Goal: Find specific page/section: Find specific page/section

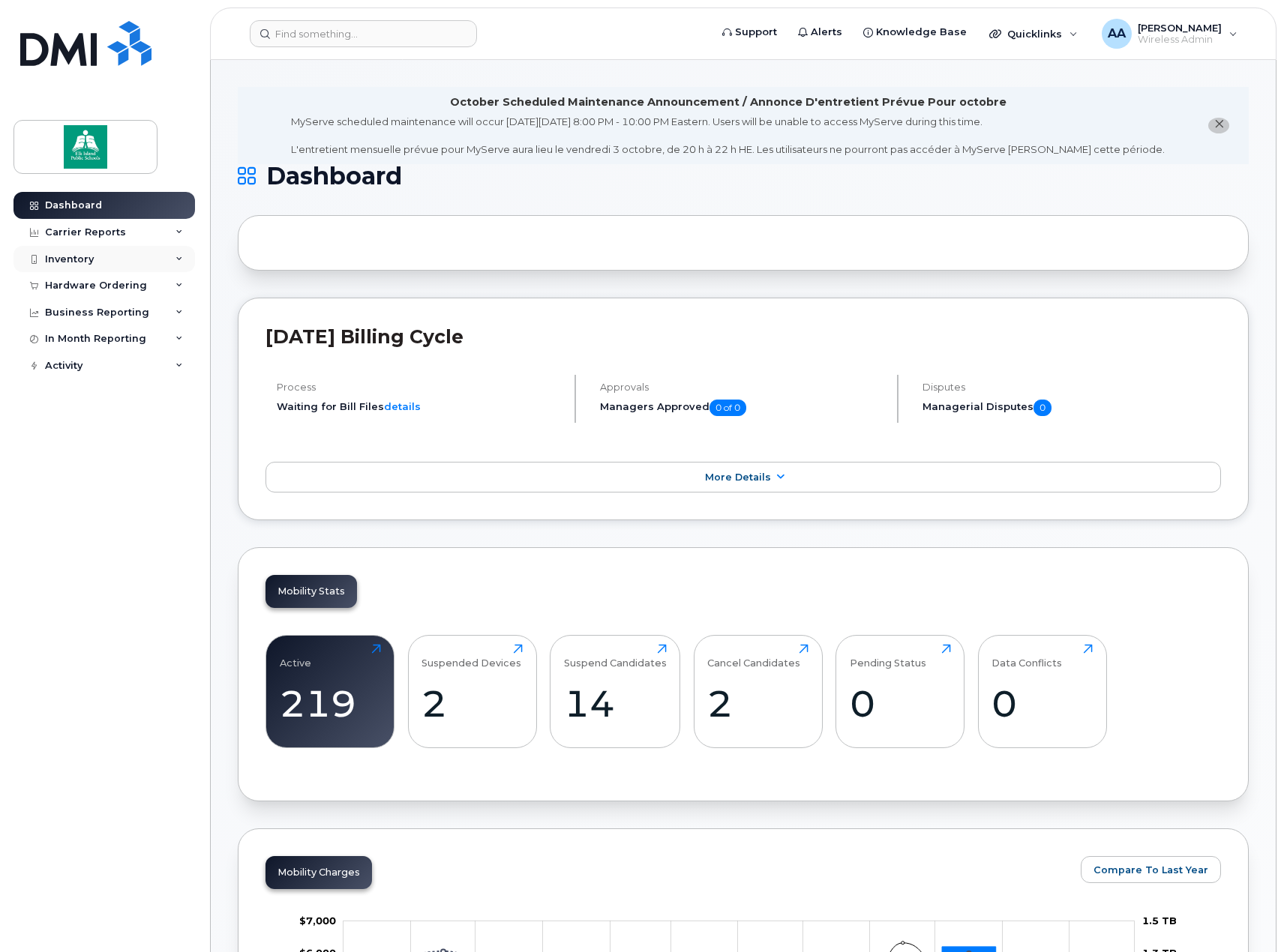
click at [122, 258] on div "Inventory" at bounding box center [104, 260] width 182 height 27
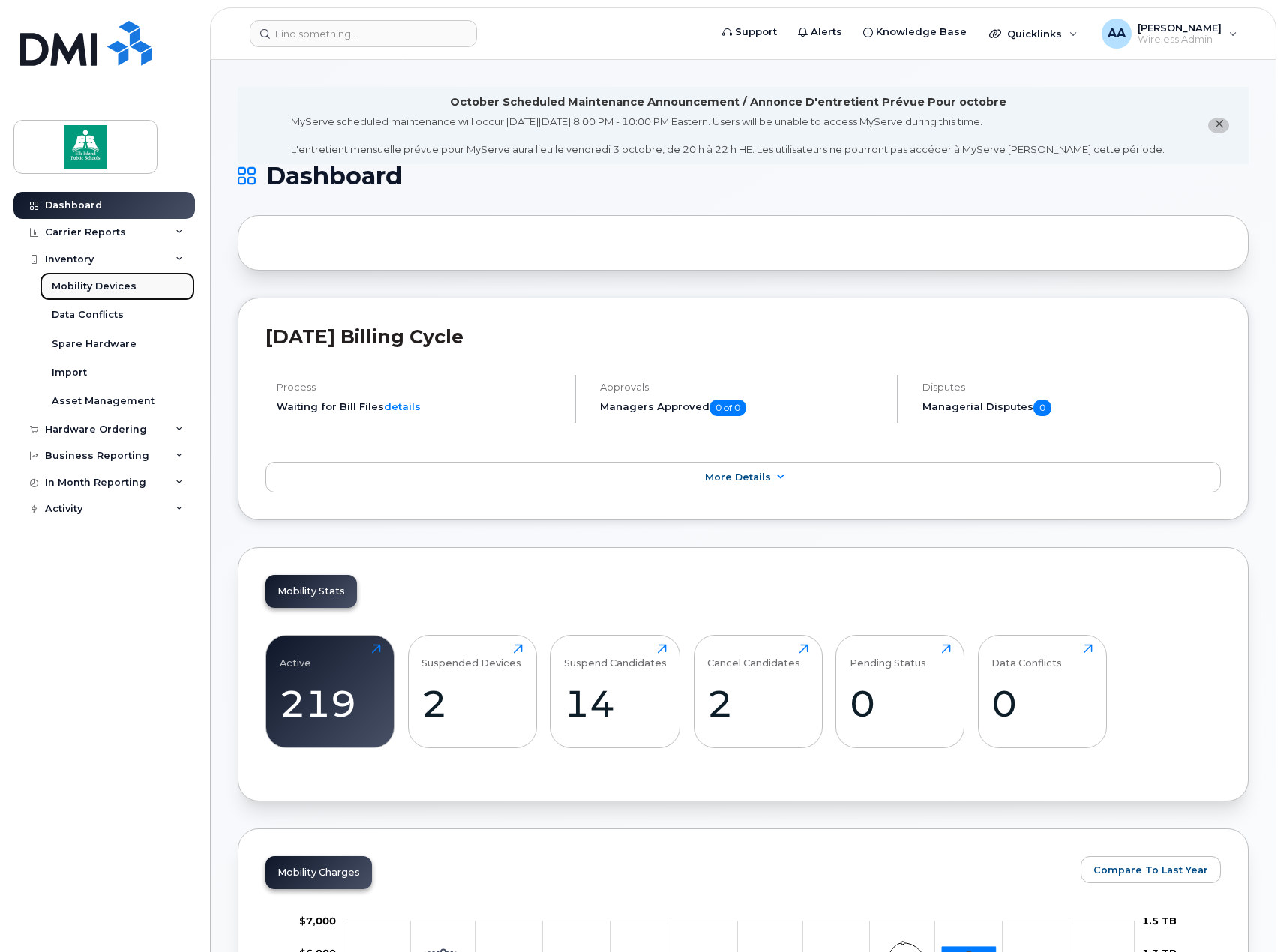
click at [90, 286] on div "Mobility Devices" at bounding box center [94, 287] width 85 height 14
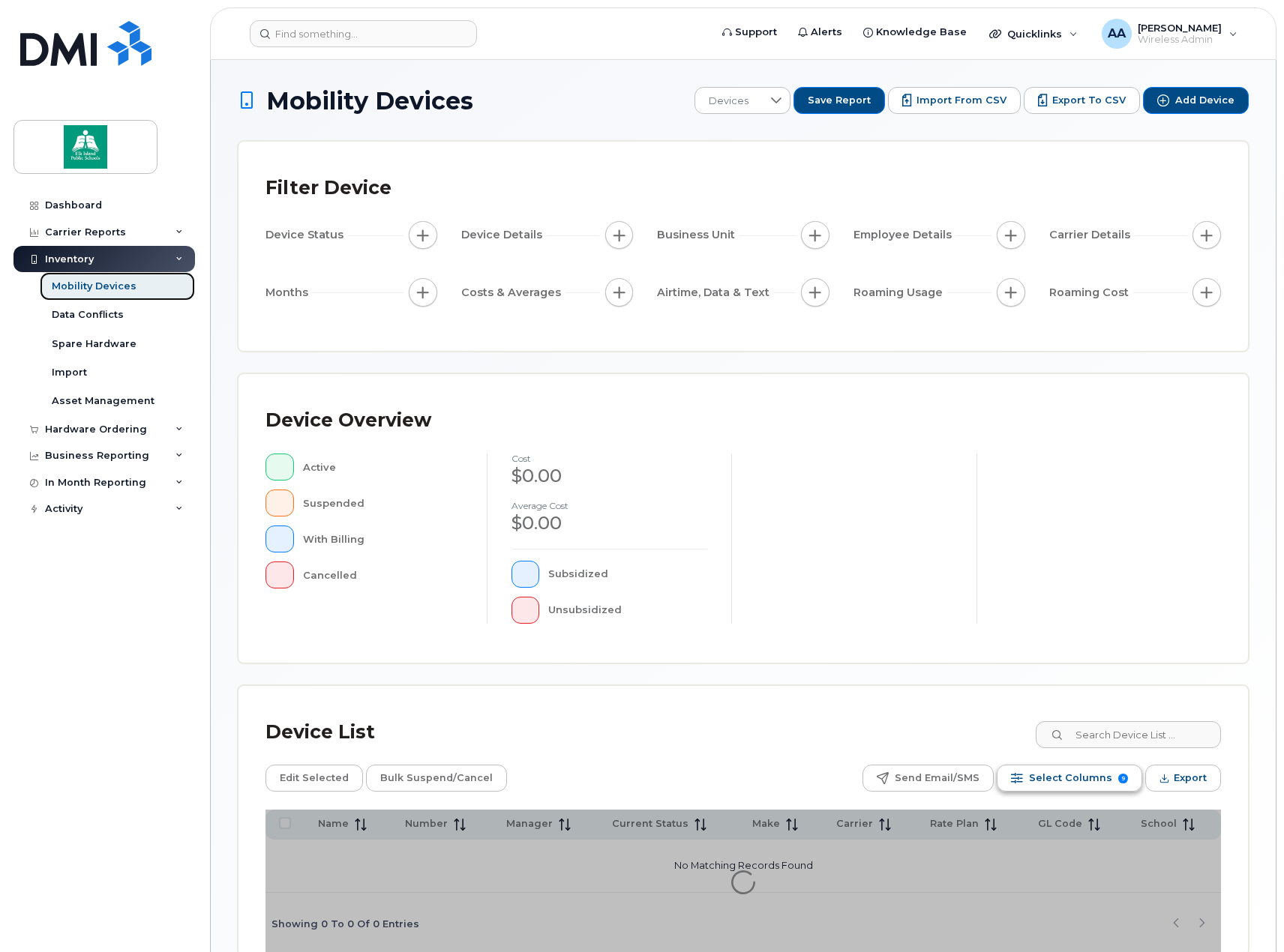
scroll to position [79, 0]
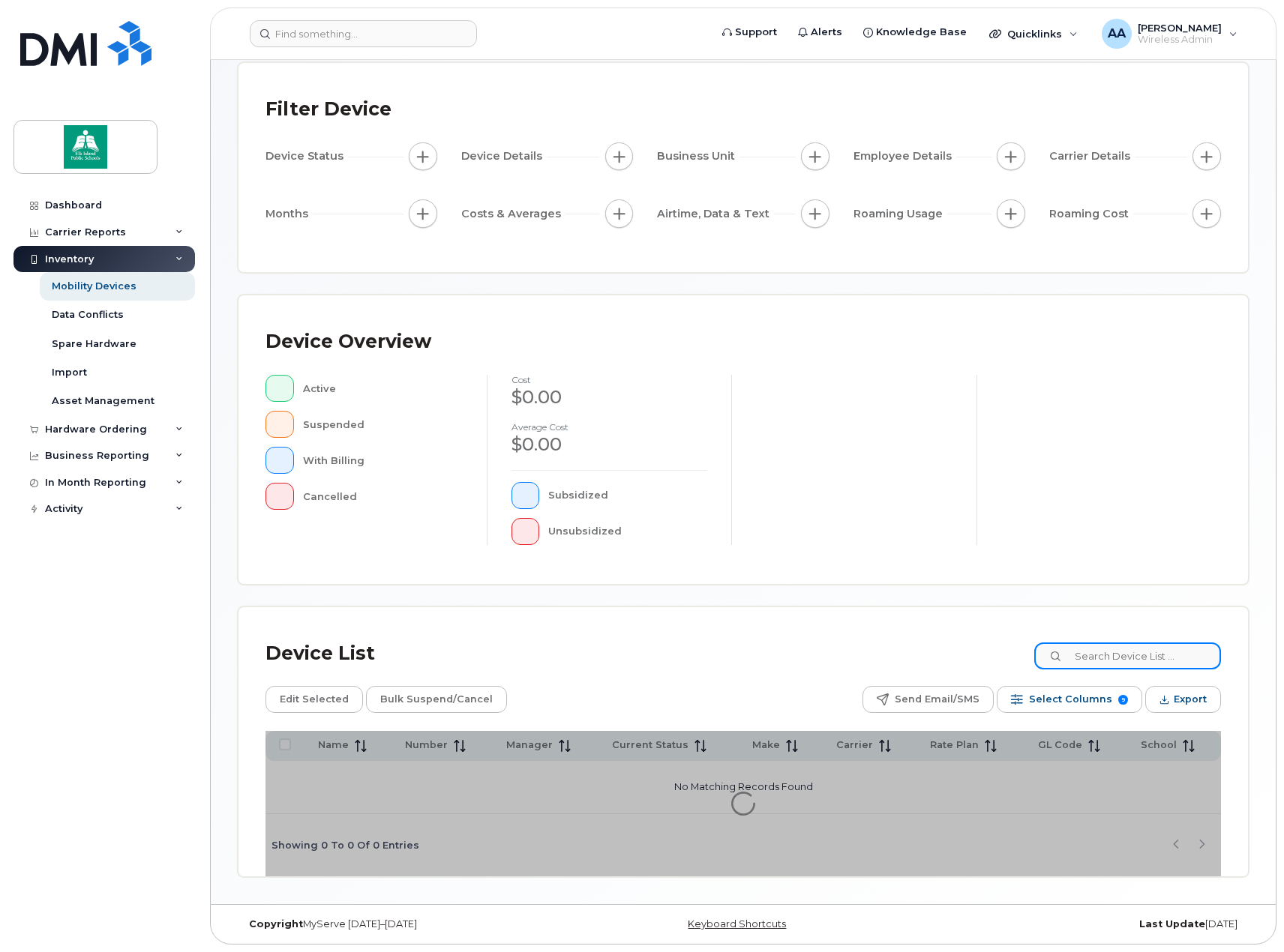
click at [1122, 659] on input at bounding box center [1128, 656] width 187 height 27
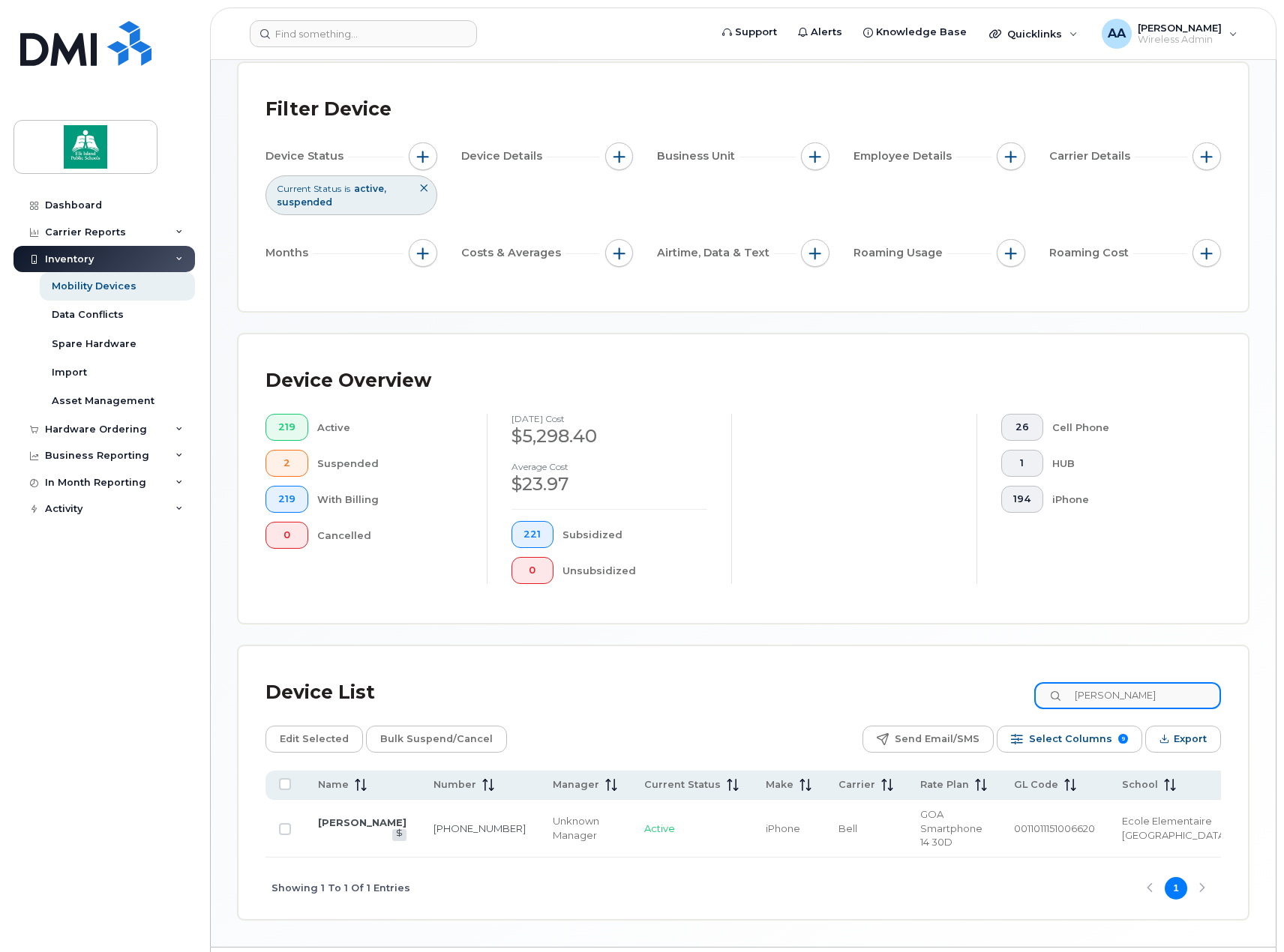
scroll to position [108, 0]
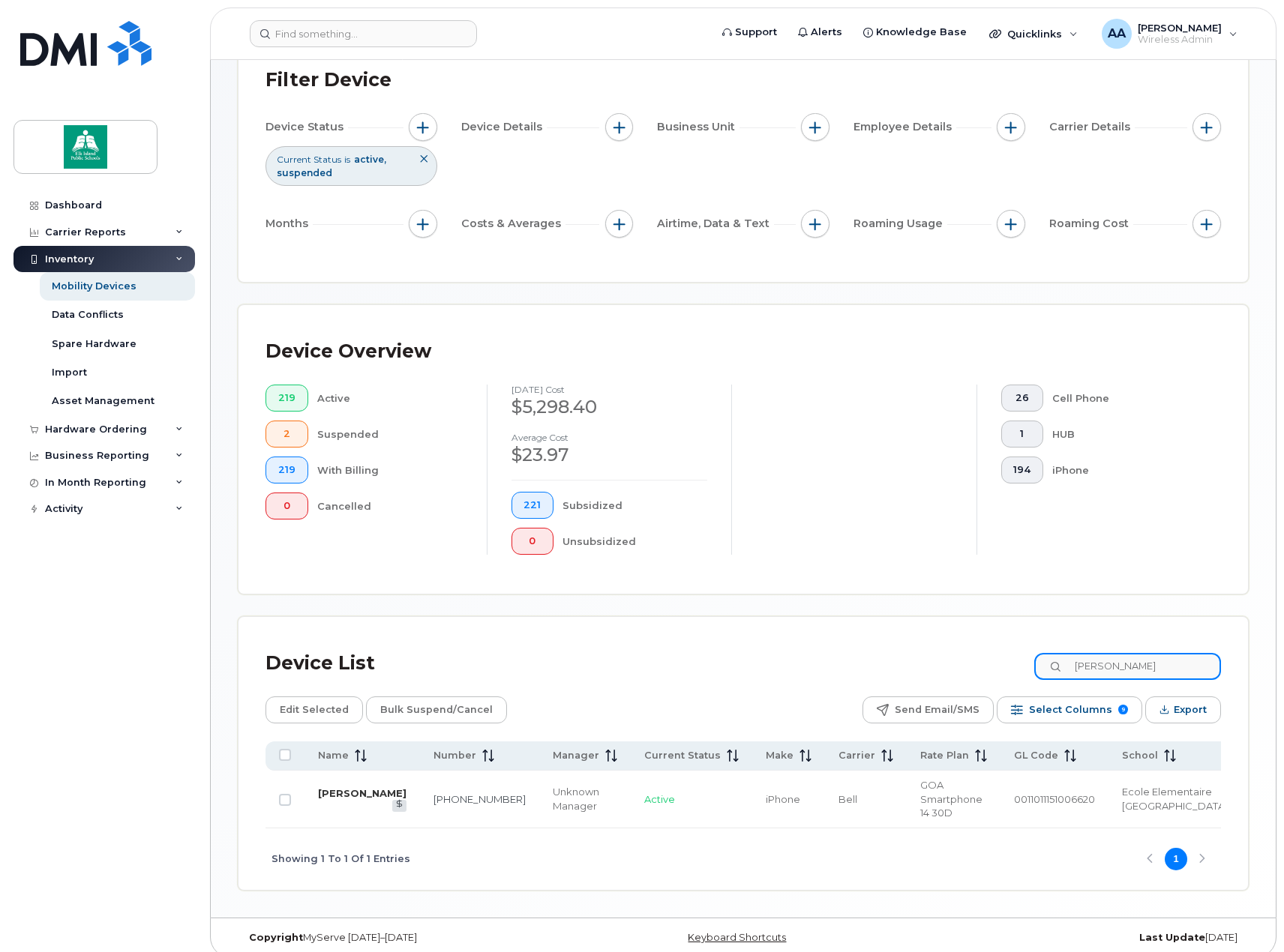
type input "jason"
click at [331, 787] on link "Jason Michaud" at bounding box center [362, 793] width 89 height 12
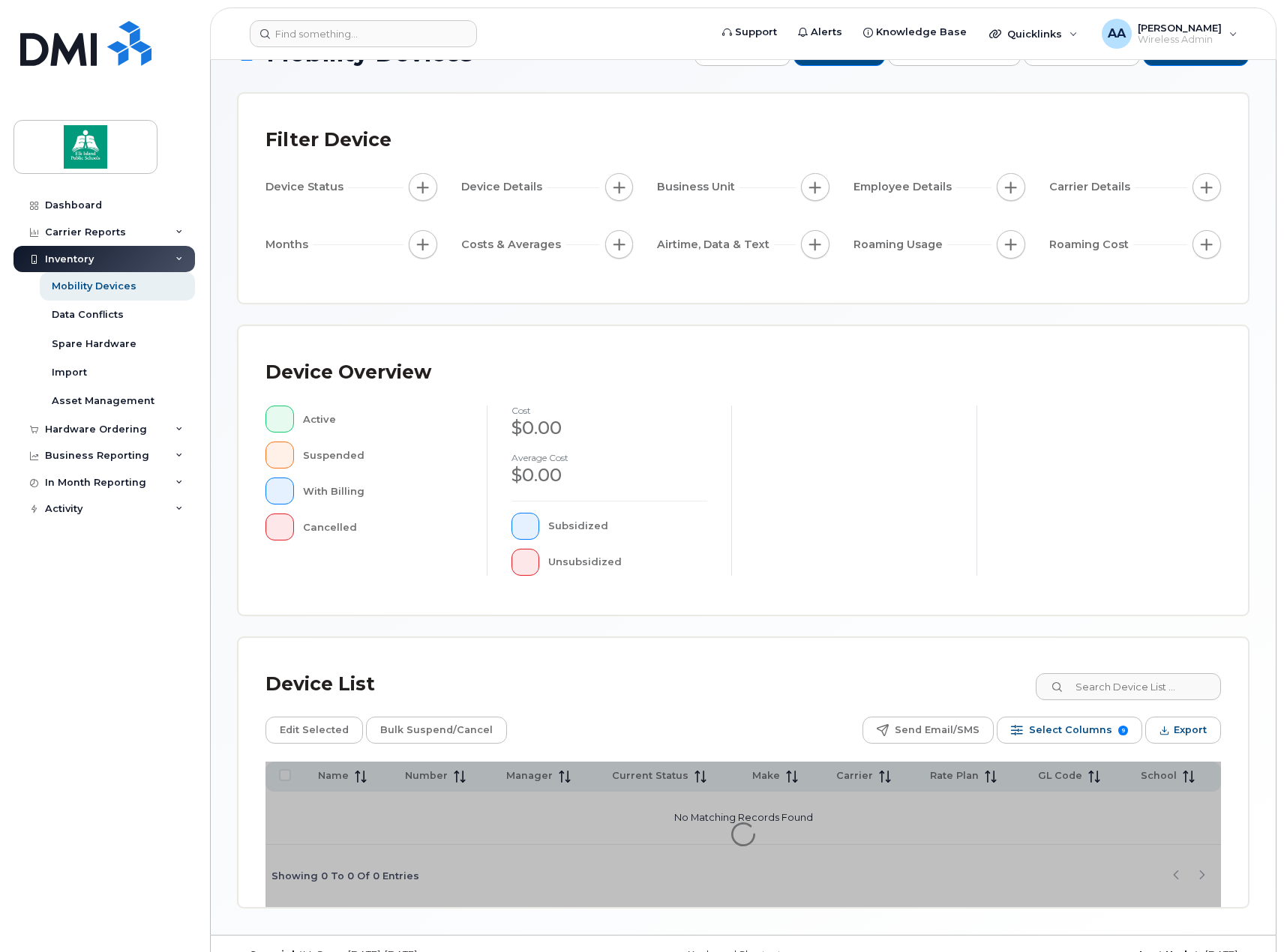
scroll to position [79, 0]
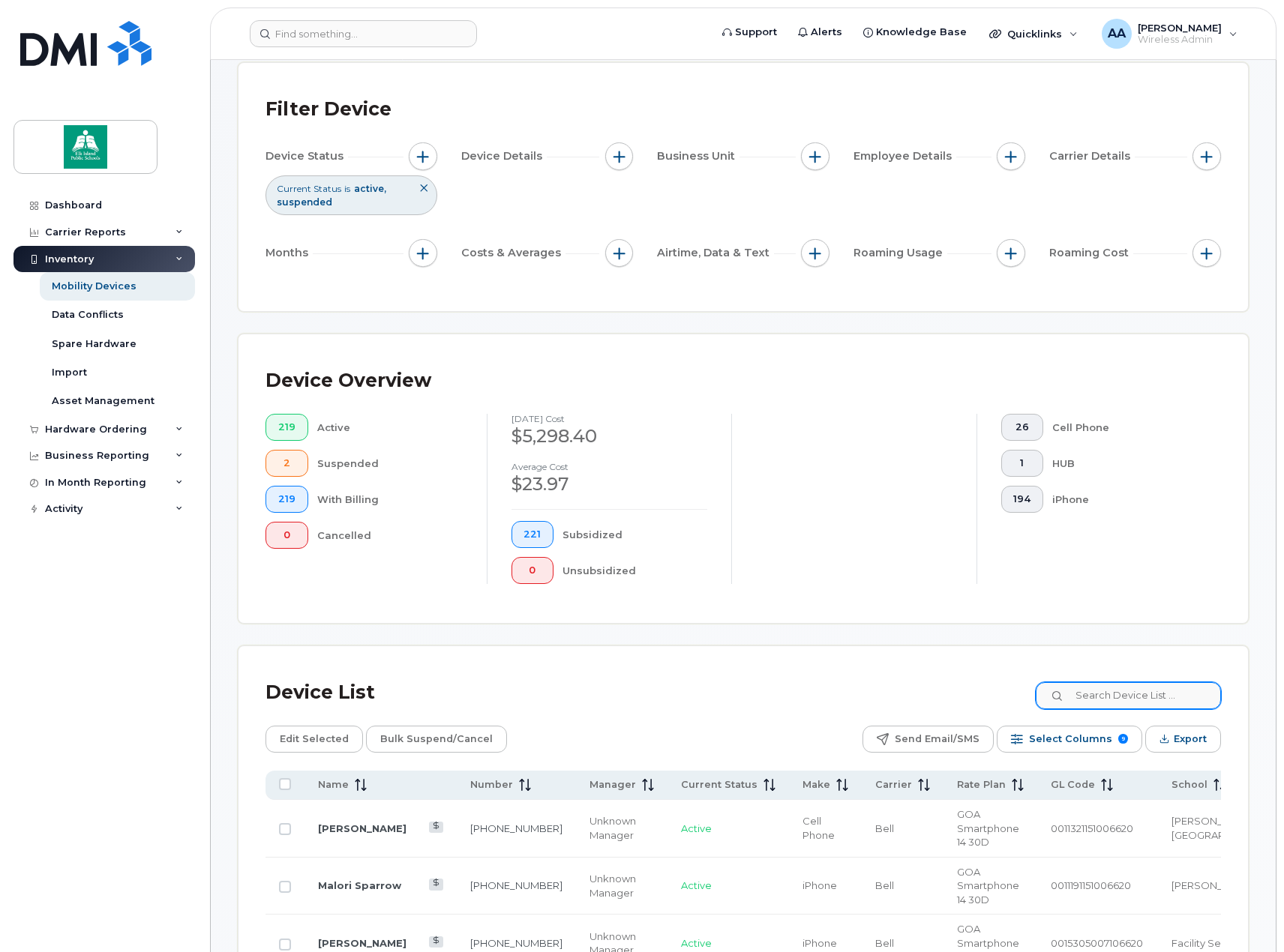
click at [1126, 683] on input at bounding box center [1128, 696] width 187 height 27
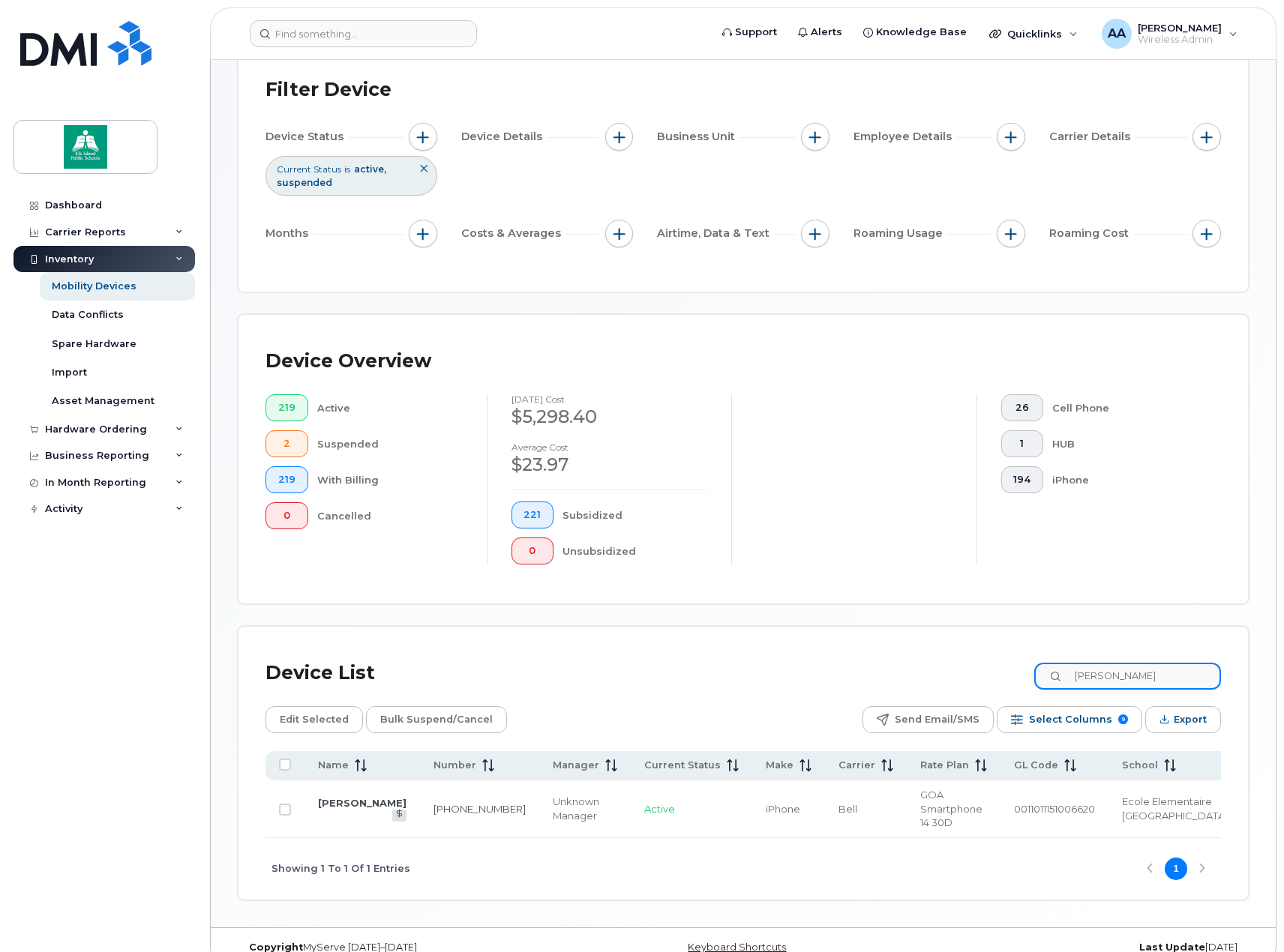
scroll to position [108, 0]
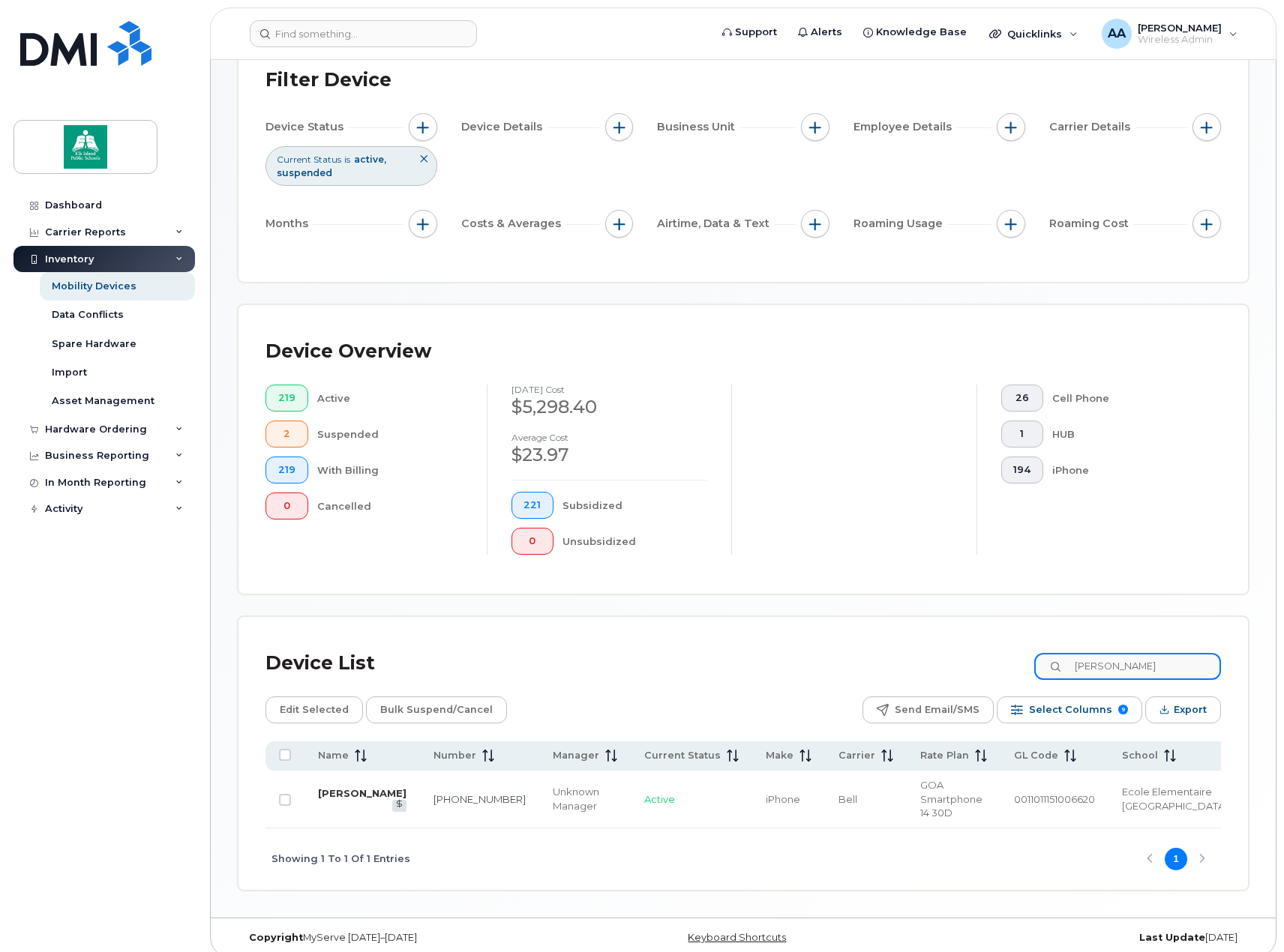
type input "jason"
click at [333, 787] on link "Jason Michaud" at bounding box center [362, 793] width 89 height 12
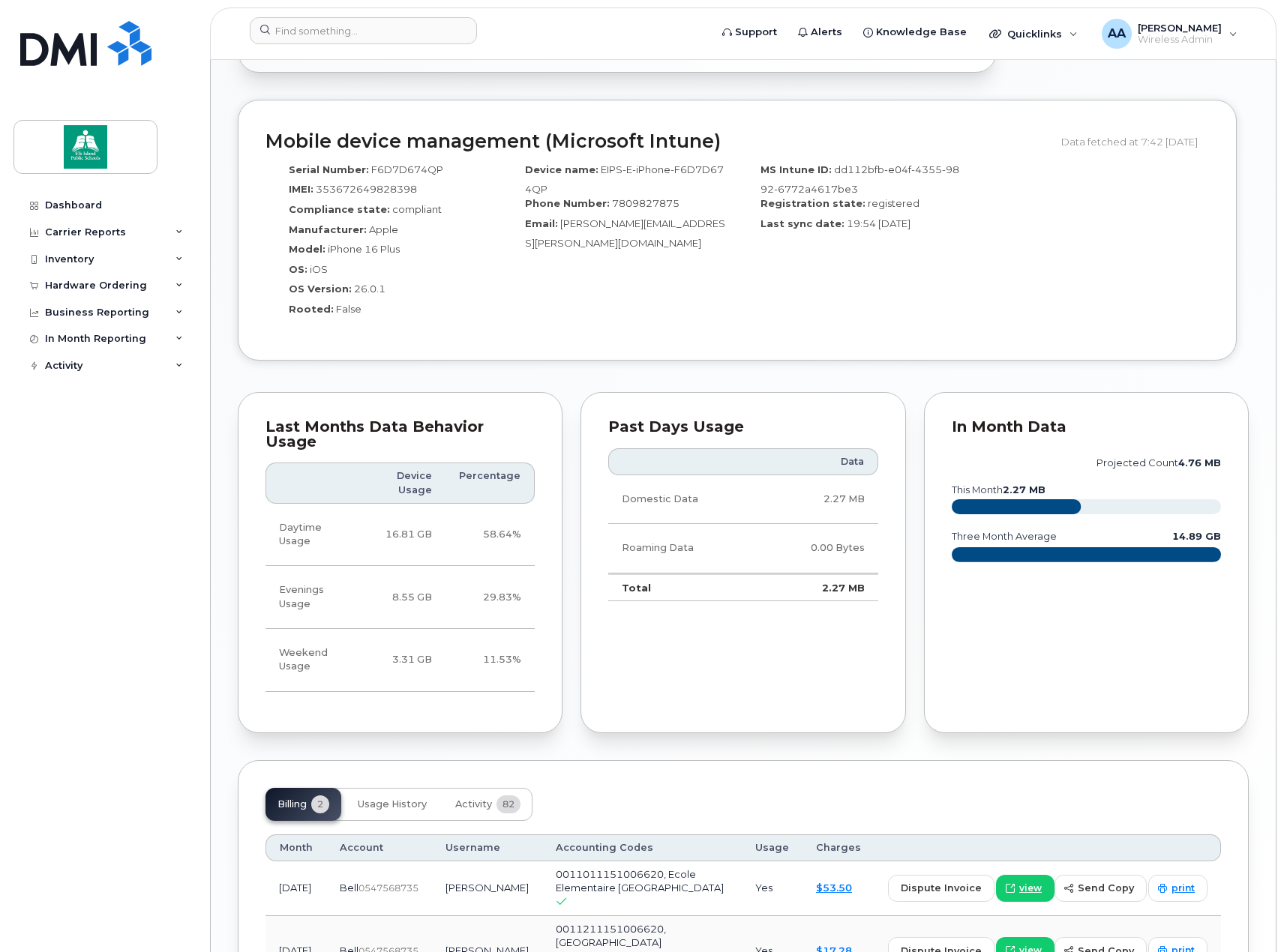
scroll to position [959, 0]
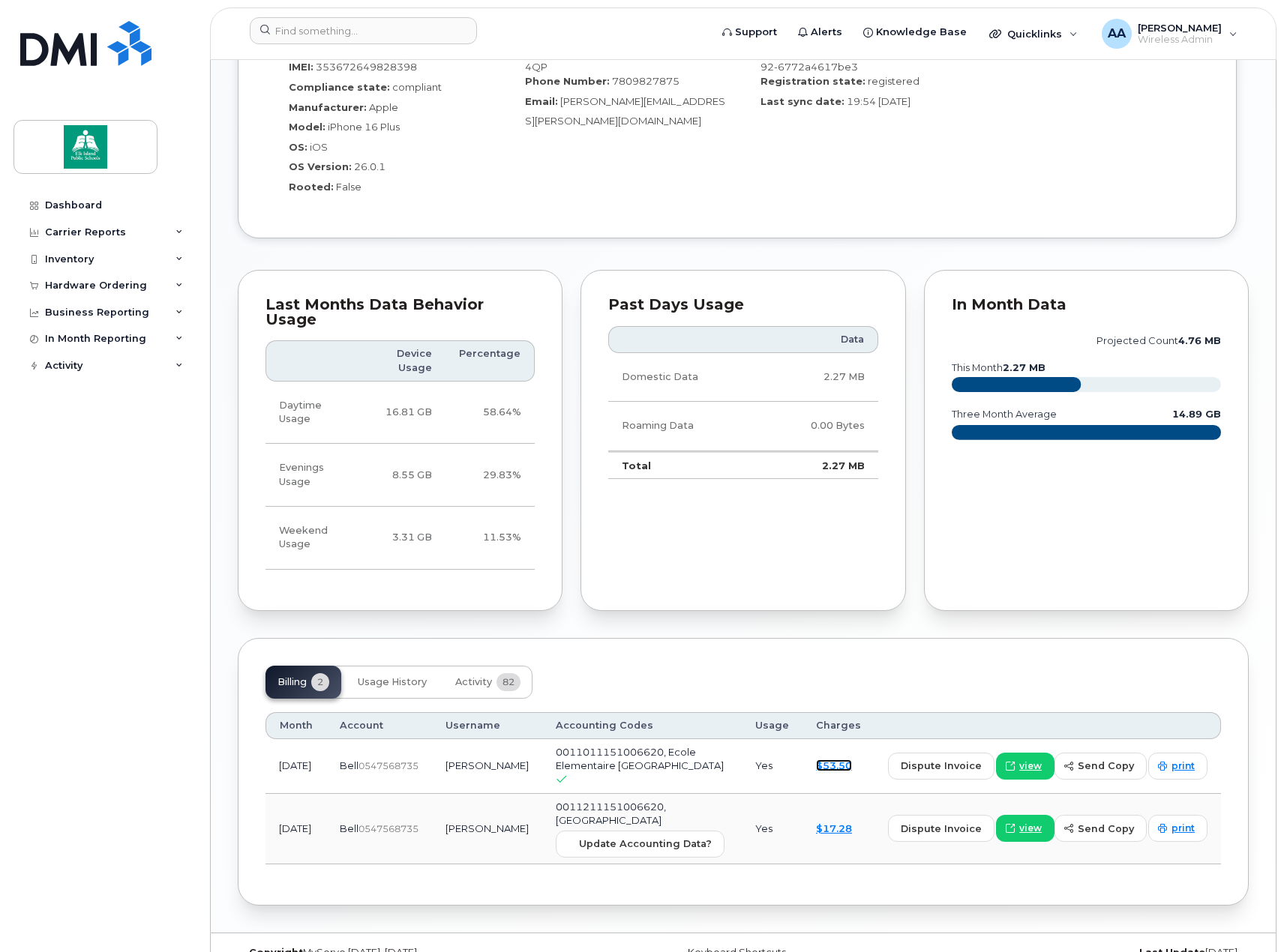
click at [853, 759] on link "$53.50" at bounding box center [834, 765] width 36 height 12
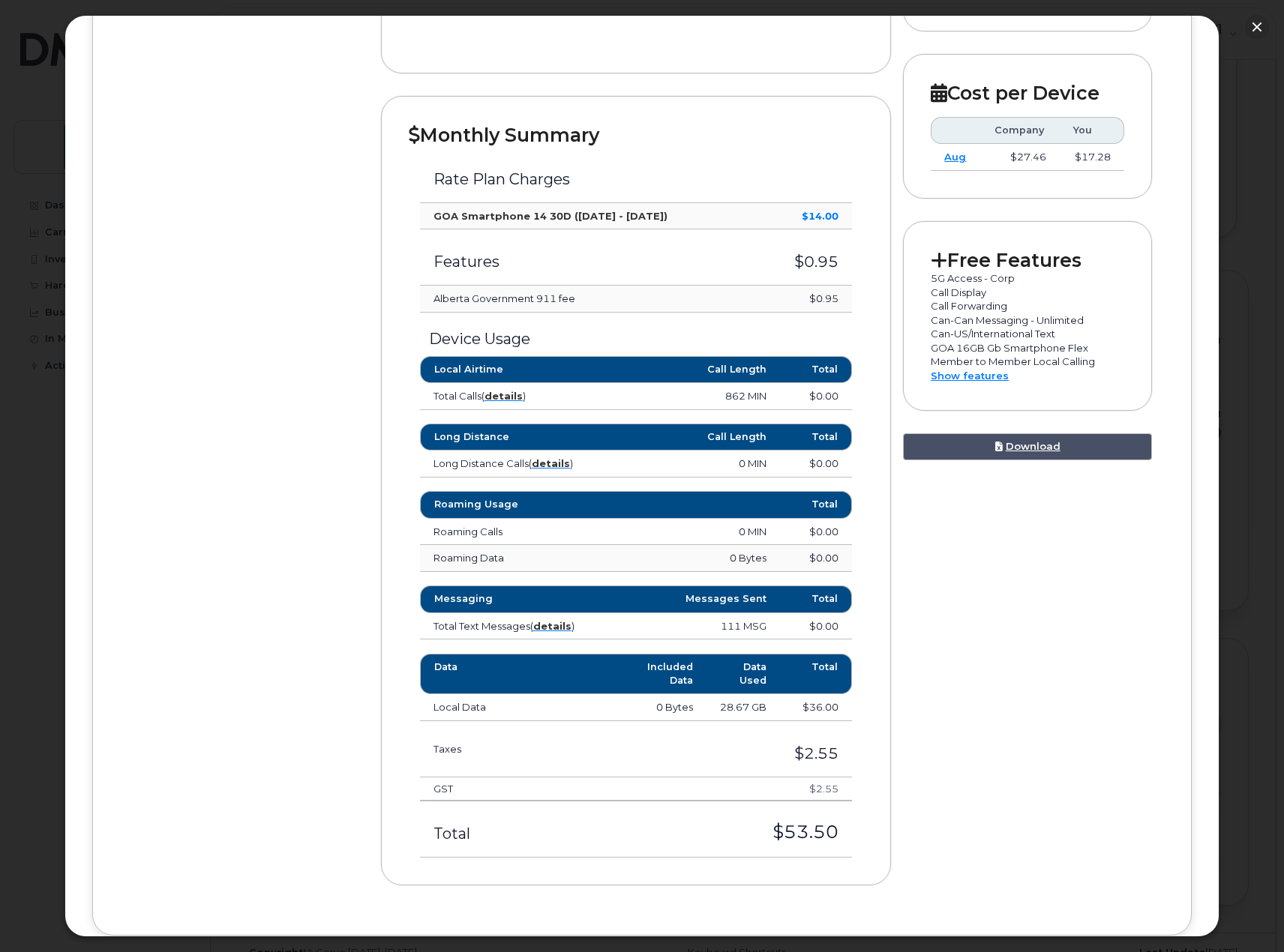
scroll to position [506, 0]
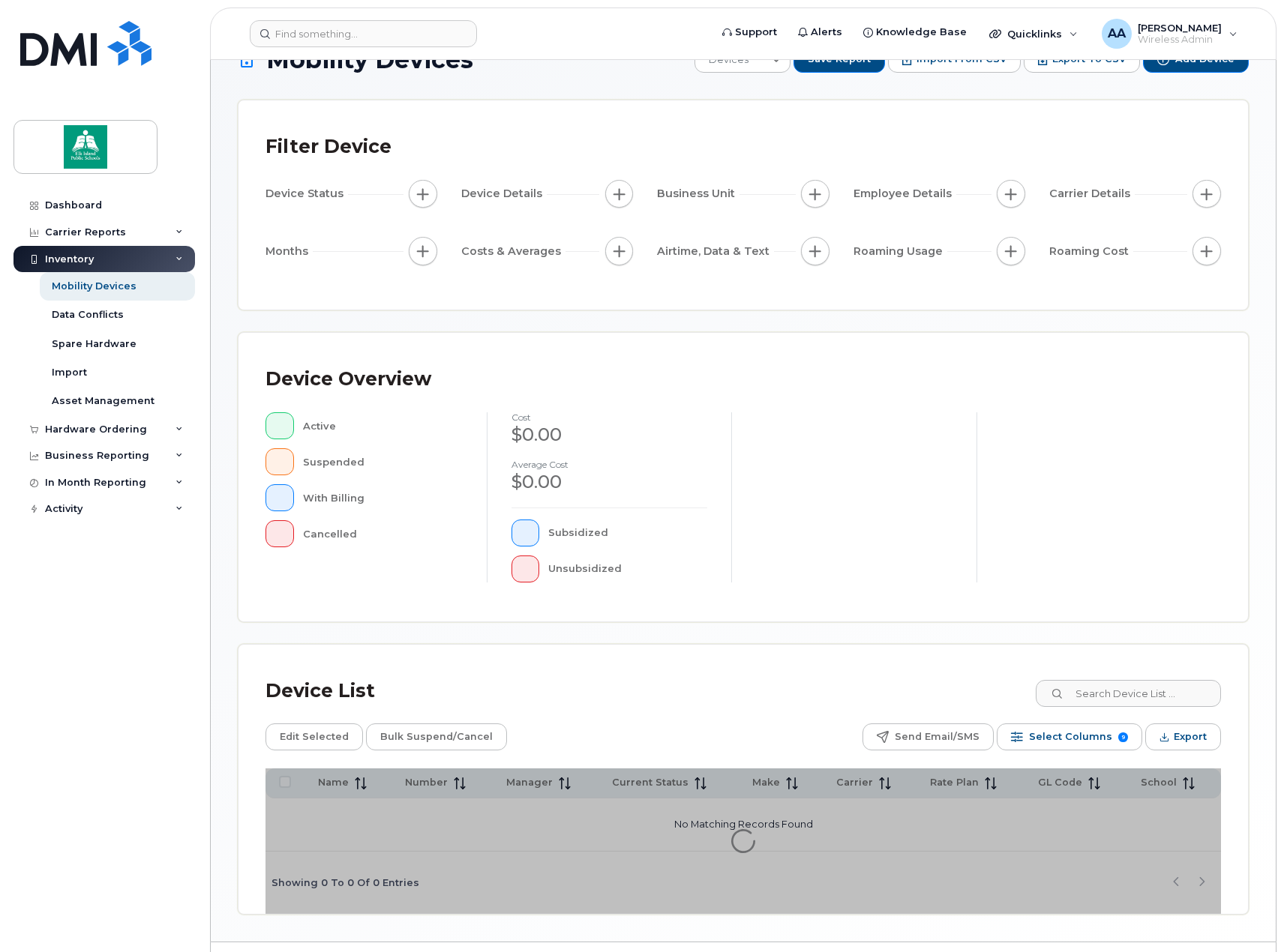
scroll to position [79, 0]
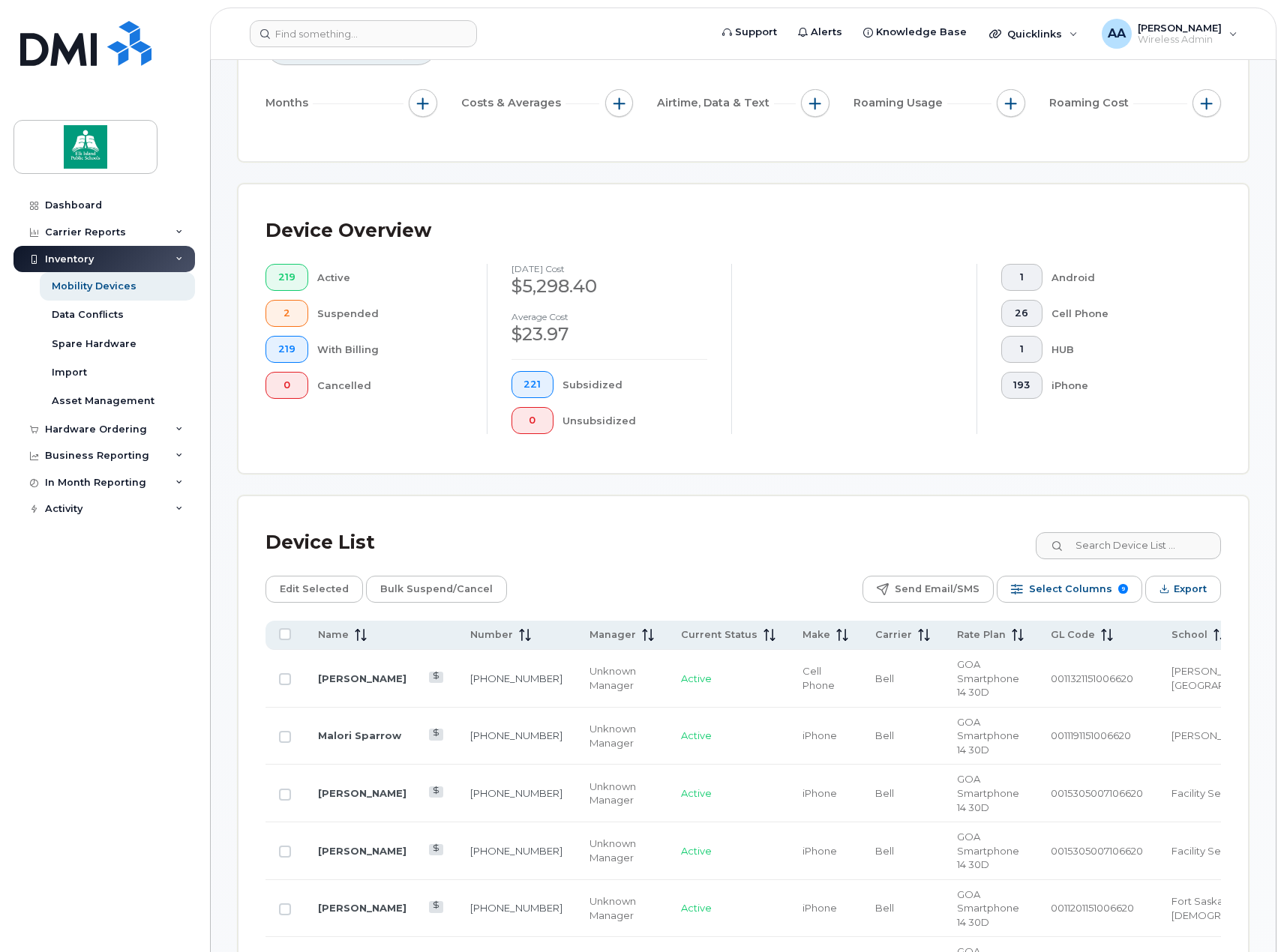
scroll to position [304, 0]
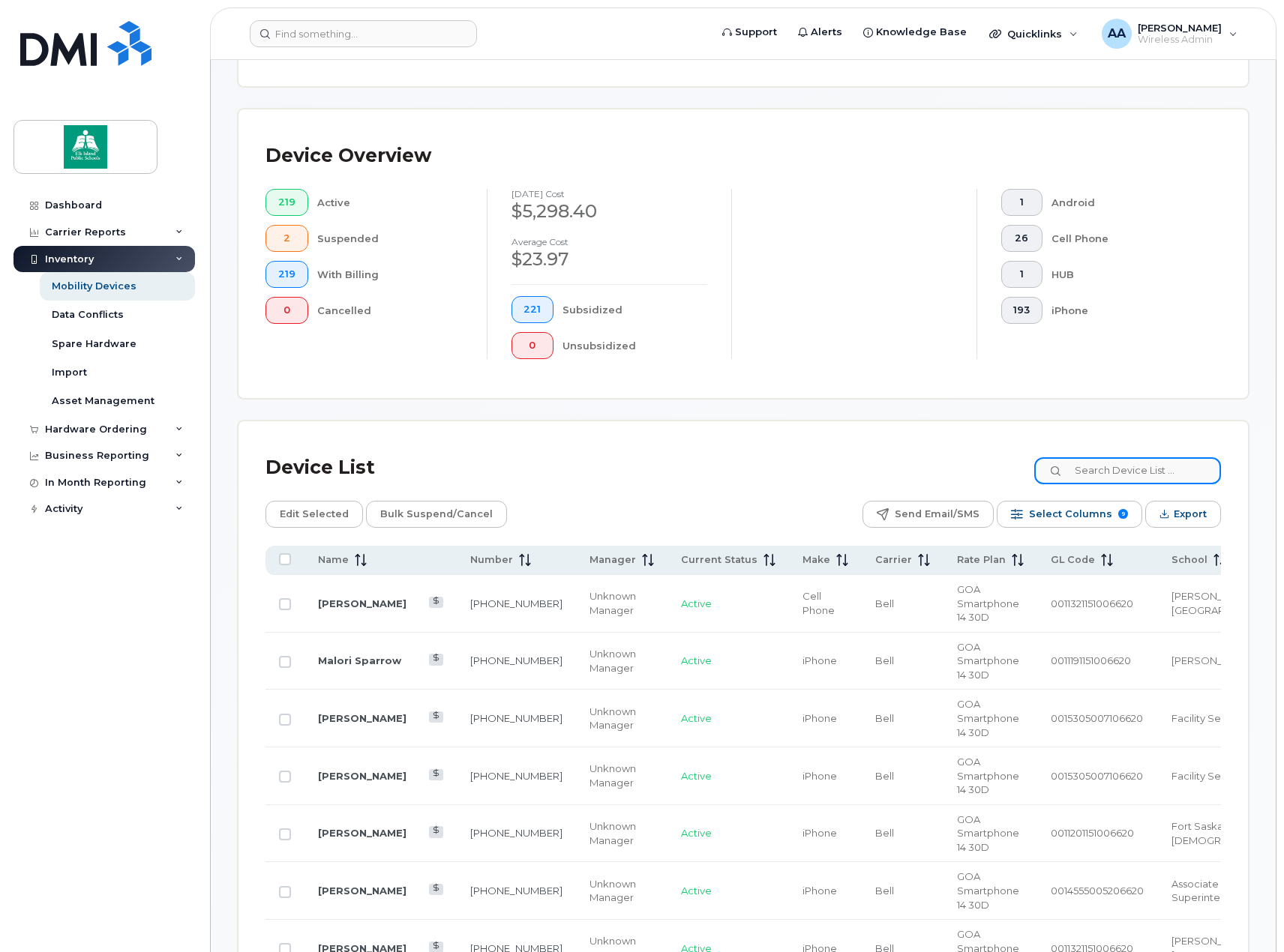
click at [1166, 471] on input at bounding box center [1128, 471] width 187 height 27
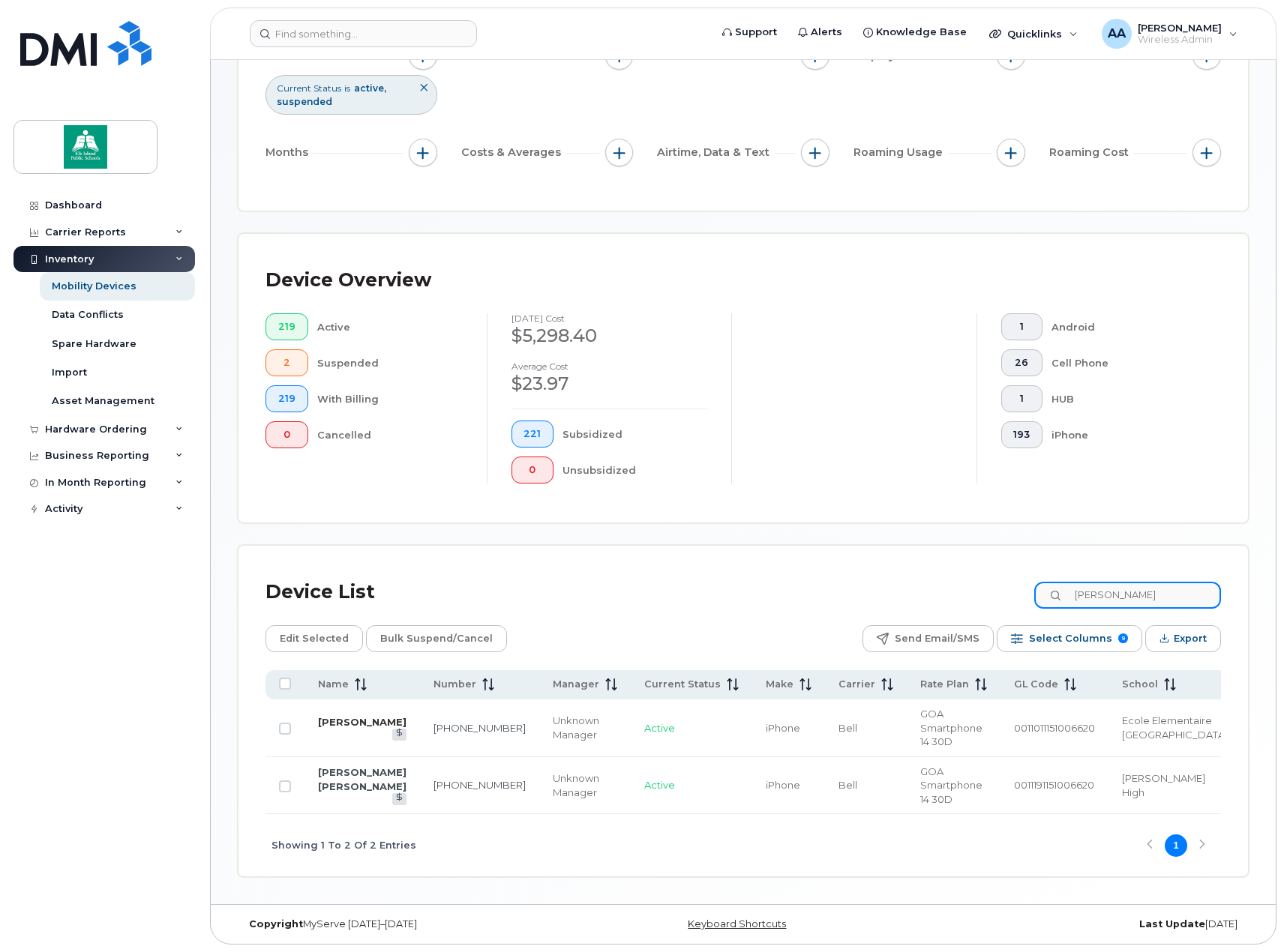
type input "melanie"
click at [338, 728] on link "Melanie Mazurek" at bounding box center [362, 722] width 89 height 12
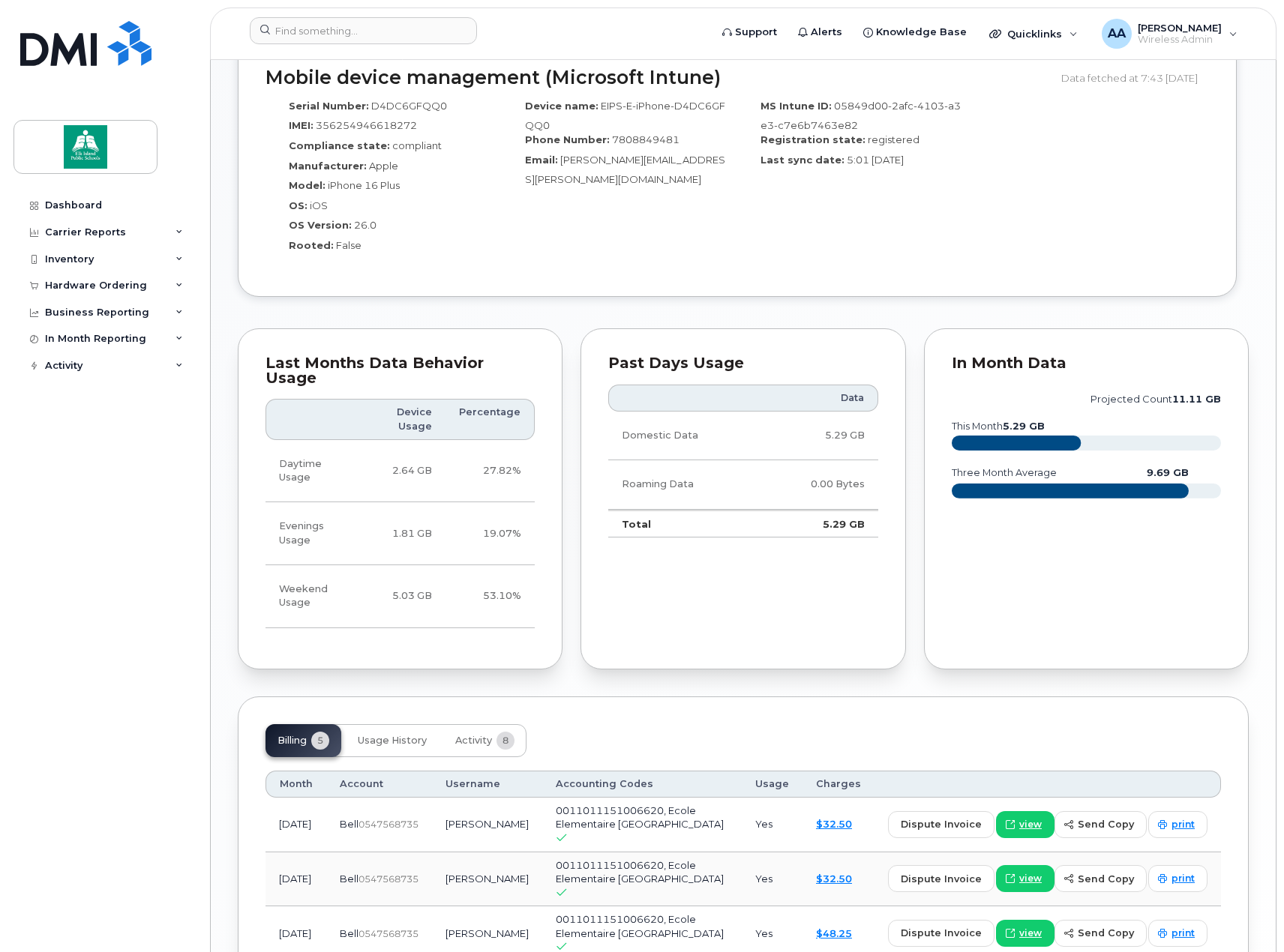
scroll to position [1050, 0]
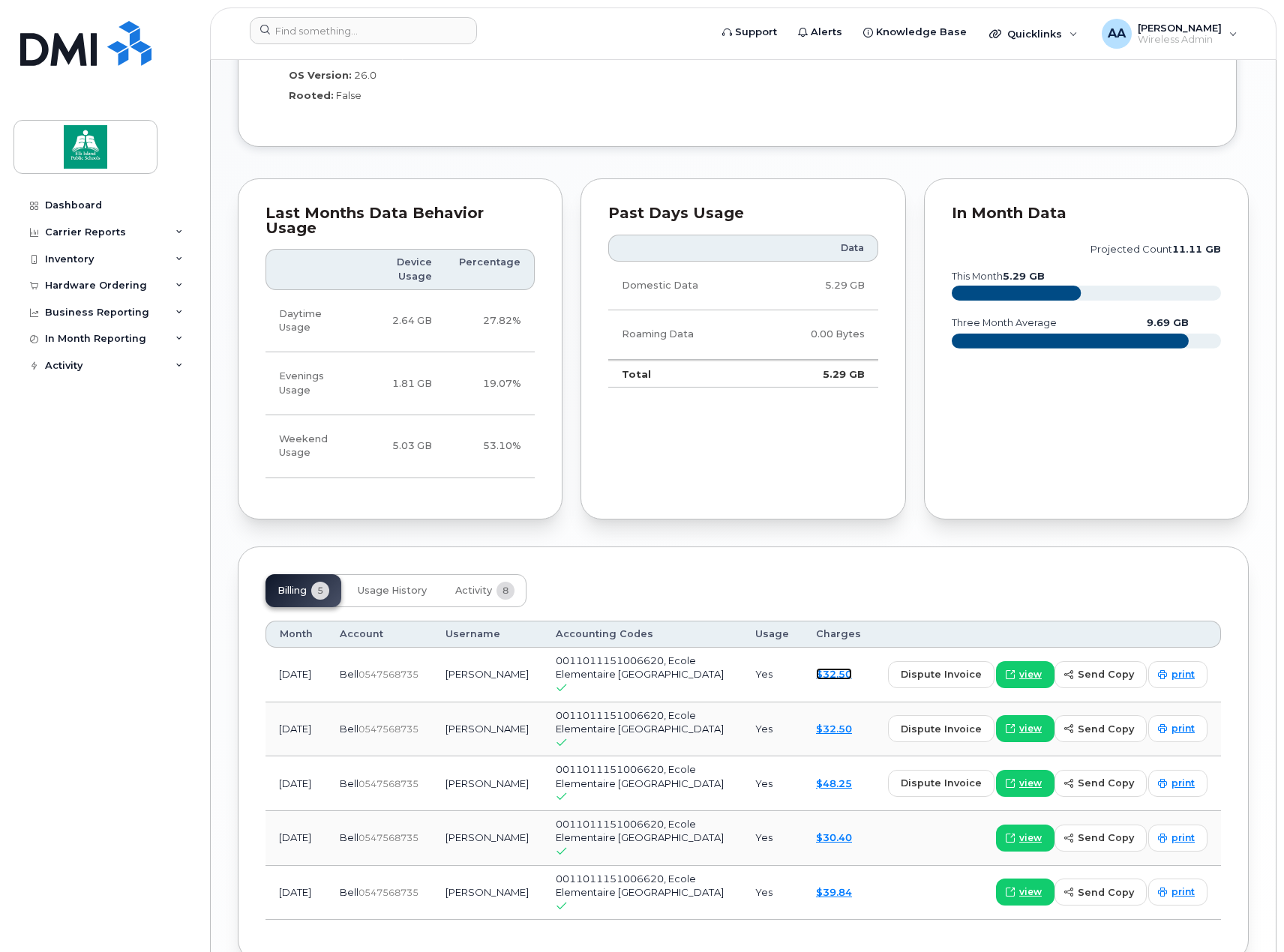
click at [843, 668] on link "$32.50" at bounding box center [834, 674] width 36 height 12
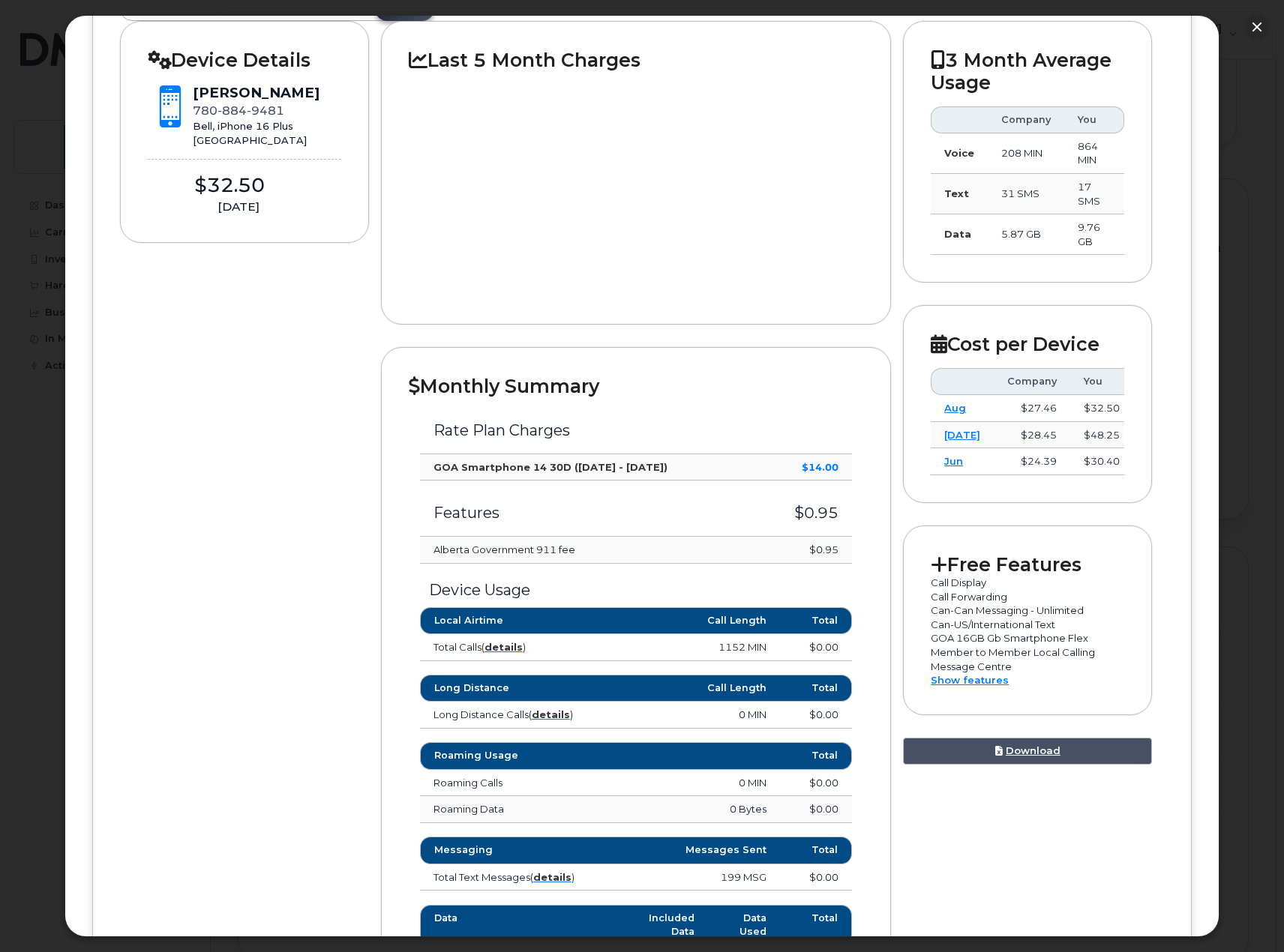
scroll to position [130, 0]
